Goal: Navigation & Orientation: Find specific page/section

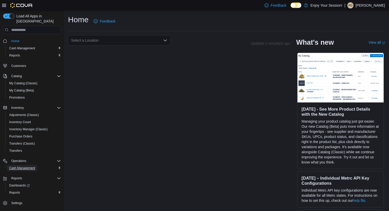
click at [27, 166] on span "Cash Management" at bounding box center [22, 168] width 26 height 4
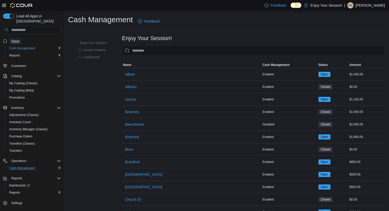
click at [16, 39] on span "Home" at bounding box center [15, 41] width 8 height 4
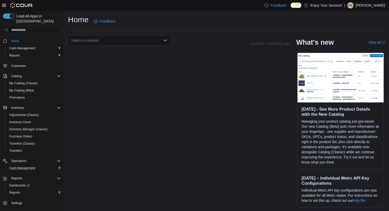
click at [195, 115] on div "Select a Location Updated 1 minute(s) ago What's new View all (opens in a new t…" at bounding box center [226, 122] width 317 height 175
click at [206, 127] on div "Select a Location Updated 1 minute(s) ago What's new View all (opens in a new t…" at bounding box center [226, 122] width 317 height 175
